Goal: Task Accomplishment & Management: Use online tool/utility

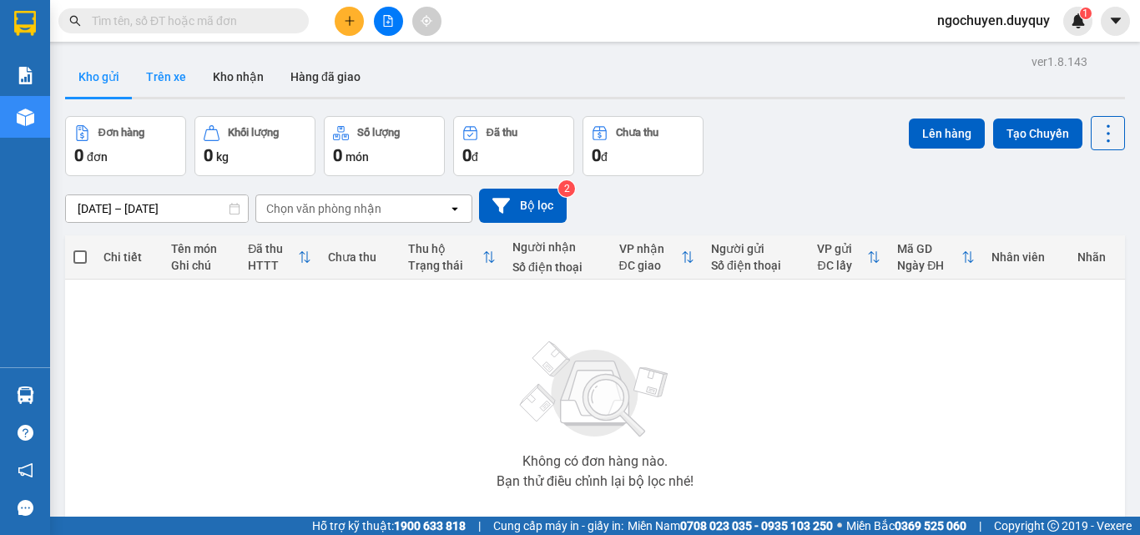
click at [152, 71] on button "Trên xe" at bounding box center [166, 77] width 67 height 40
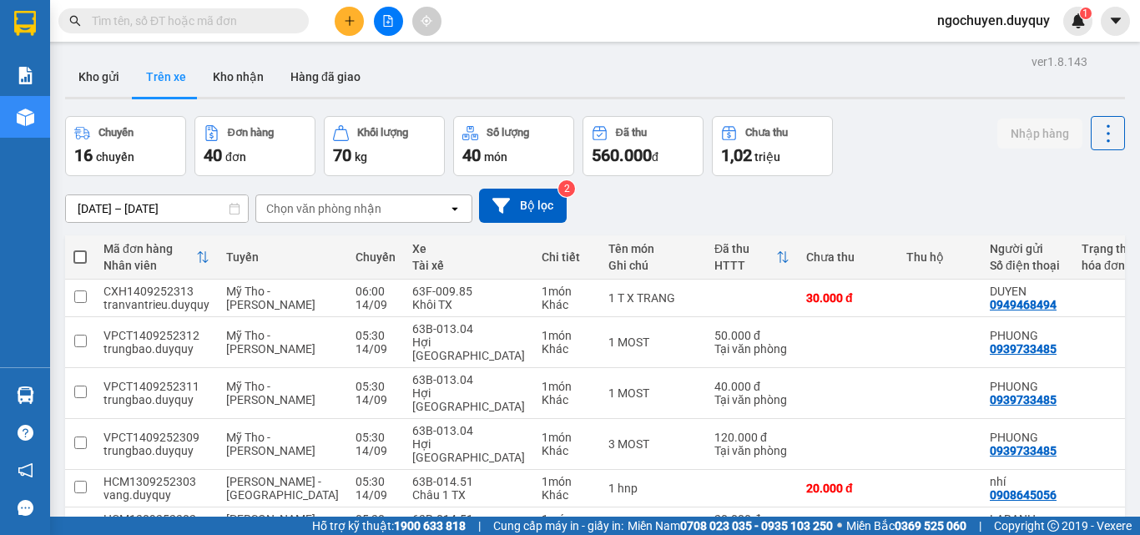
click at [347, 200] on div "Chọn văn phòng nhận" at bounding box center [323, 208] width 115 height 17
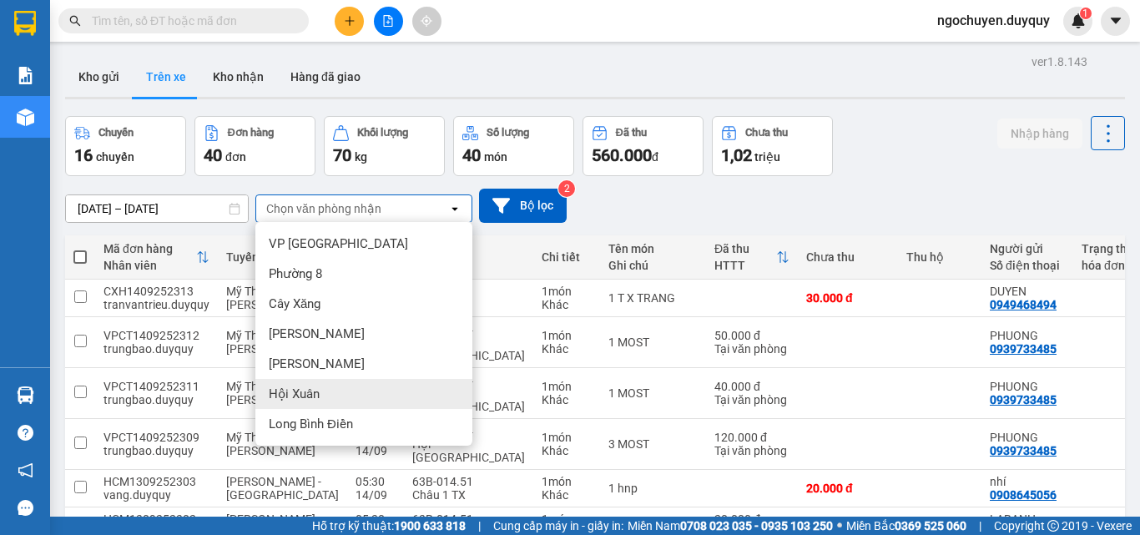
click at [353, 406] on div "Hội Xuân" at bounding box center [363, 394] width 217 height 30
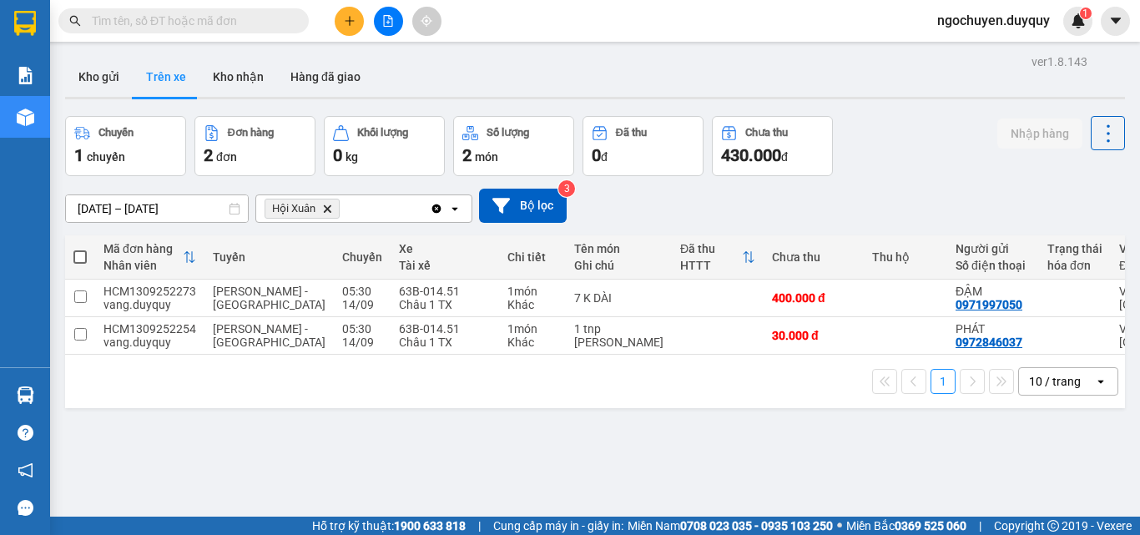
scroll to position [0, 320]
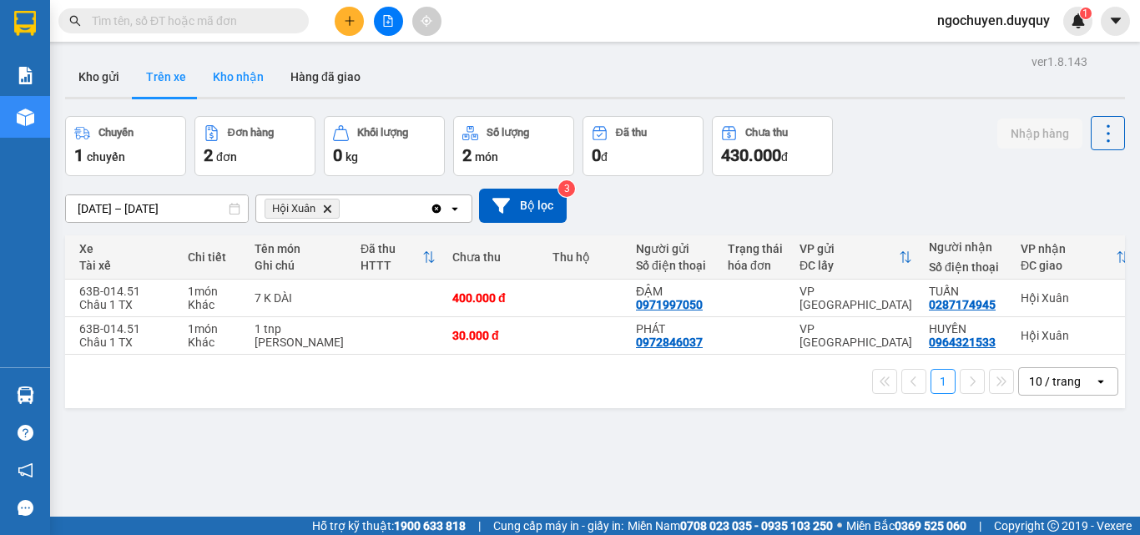
click at [233, 82] on button "Kho nhận" at bounding box center [238, 77] width 78 height 40
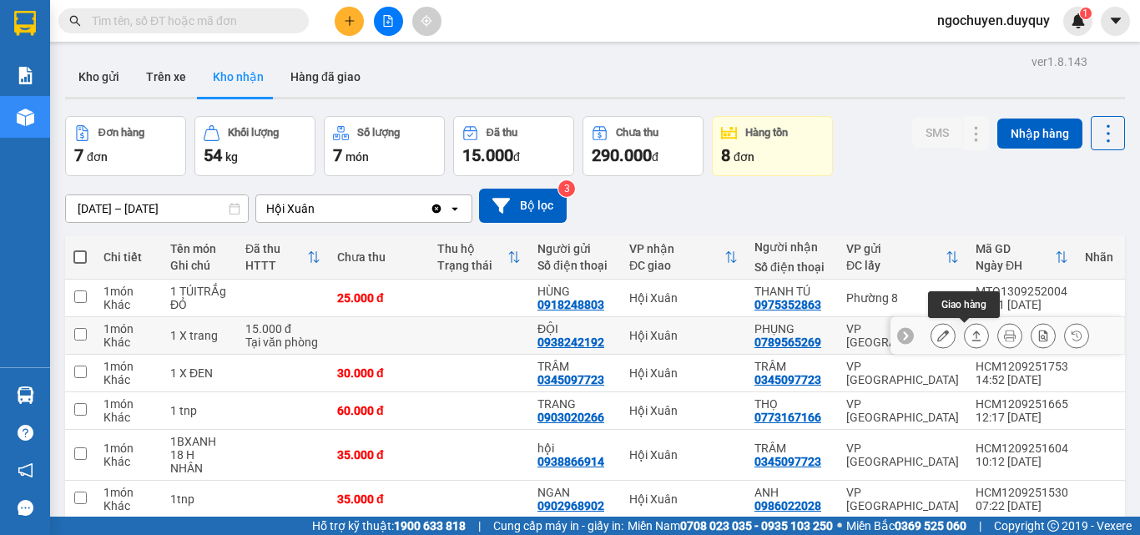
click at [971, 333] on icon at bounding box center [977, 336] width 12 height 12
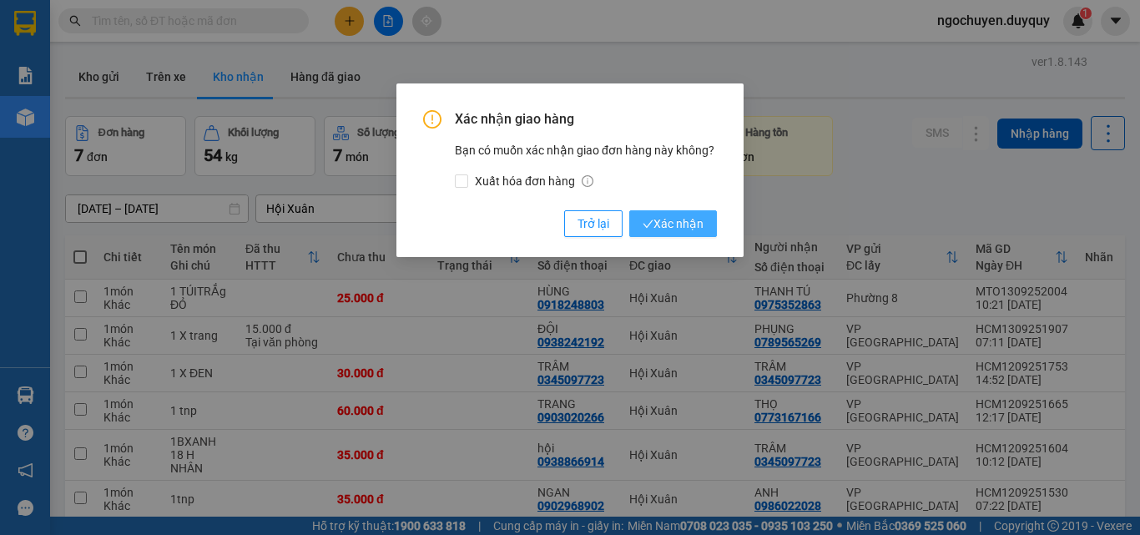
click at [683, 230] on span "Xác nhận" at bounding box center [673, 223] width 61 height 18
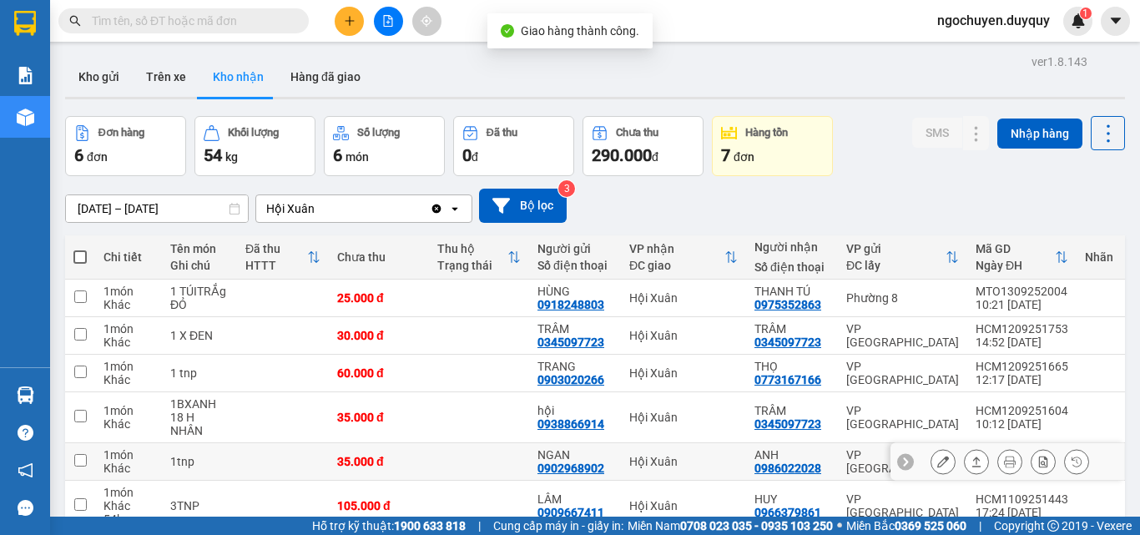
scroll to position [90, 0]
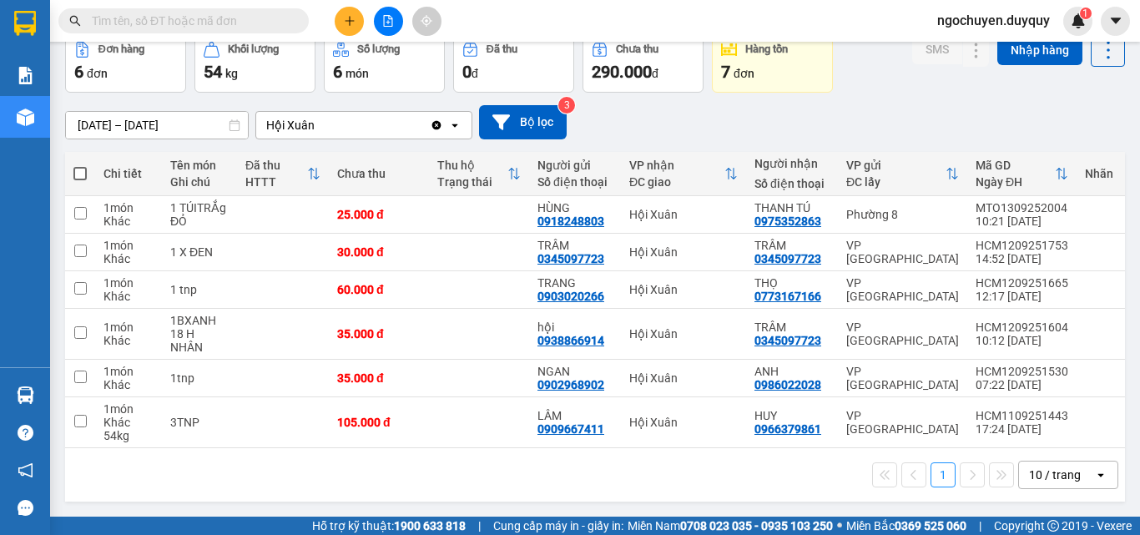
drag, startPoint x: 1139, startPoint y: 13, endPoint x: 1137, endPoint y: 22, distance: 9.5
drag, startPoint x: 1137, startPoint y: 22, endPoint x: 347, endPoint y: 508, distance: 927.4
click at [347, 508] on main "ver 1.8.143 Kho gửi Trên xe Kho nhận Hàng đã giao Đơn hàng 6 đơn Khối lượng 54 …" at bounding box center [570, 258] width 1140 height 517
